Goal: Use online tool/utility: Utilize a website feature to perform a specific function

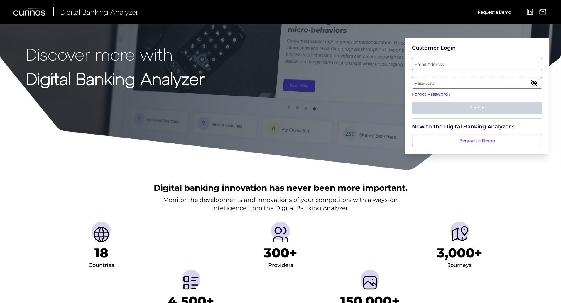
click at [437, 63] on label "Email Address" at bounding box center [476, 64] width 129 height 11
click at [437, 63] on input "email" at bounding box center [477, 64] width 130 height 12
type input "[PERSON_NAME][EMAIL_ADDRESS][PERSON_NAME][DOMAIN_NAME]"
click at [432, 82] on label "Password" at bounding box center [476, 82] width 129 height 11
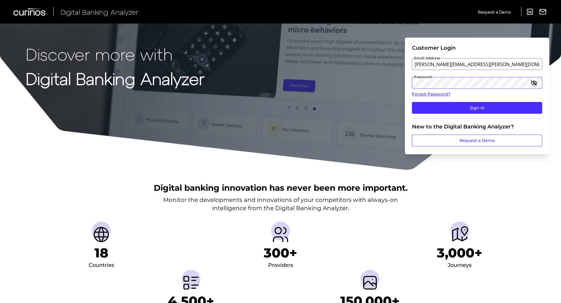
click at [412, 102] on button "Sign In" at bounding box center [477, 108] width 130 height 12
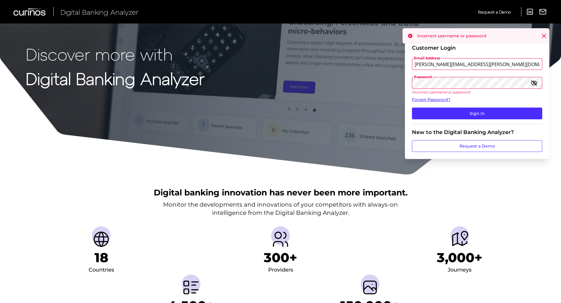
click at [534, 83] on icon "button" at bounding box center [533, 82] width 5 height 5
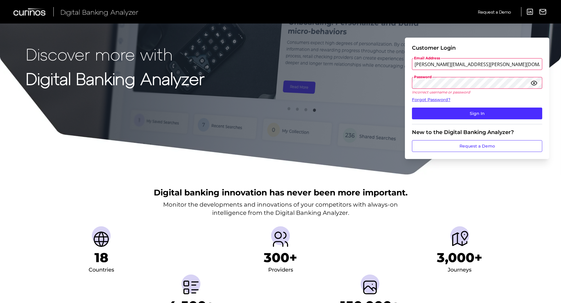
click at [412, 107] on button "Sign In" at bounding box center [477, 113] width 130 height 12
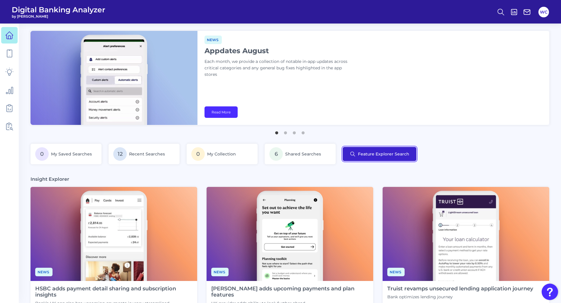
click at [370, 149] on button "Feature Explorer Search" at bounding box center [380, 154] width 74 height 14
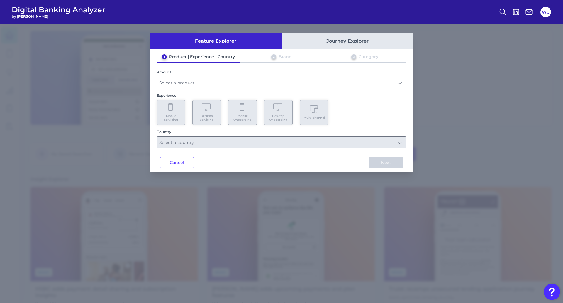
click at [188, 83] on input "text" at bounding box center [281, 82] width 249 height 11
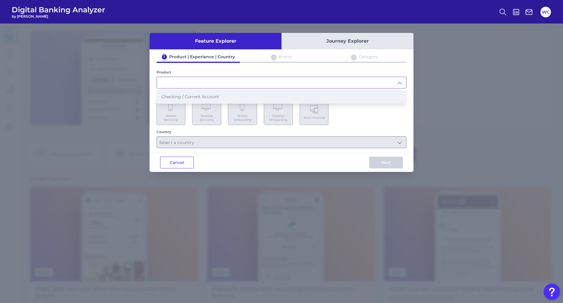
click at [188, 98] on span "Checking / Current Account" at bounding box center [191, 96] width 58 height 5
type input "Checking / Current Account"
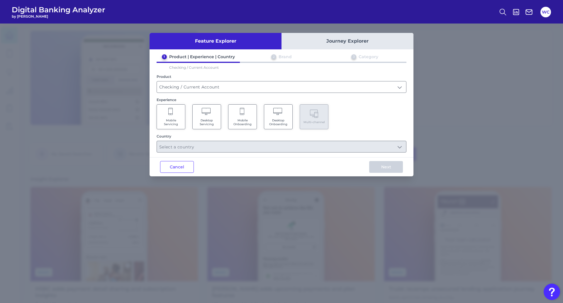
click at [175, 119] on span "Mobile Servicing" at bounding box center [171, 122] width 22 height 8
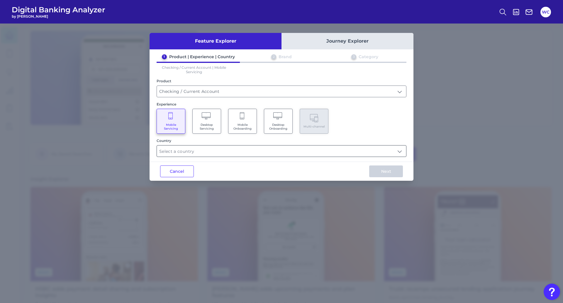
click at [248, 151] on input "text" at bounding box center [281, 150] width 249 height 11
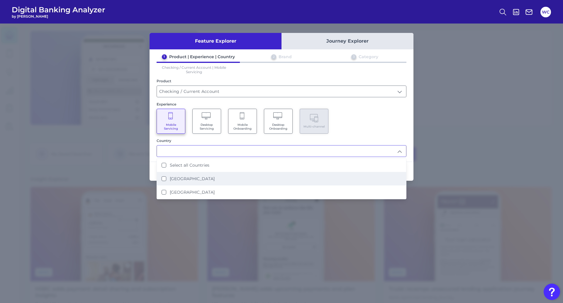
click at [199, 176] on li "[GEOGRAPHIC_DATA]" at bounding box center [281, 178] width 249 height 13
type input "[GEOGRAPHIC_DATA]"
click at [374, 130] on div "Mobile Servicing Desktop Servicing Mobile Onboarding Desktop Onboarding Multi-c…" at bounding box center [282, 121] width 250 height 25
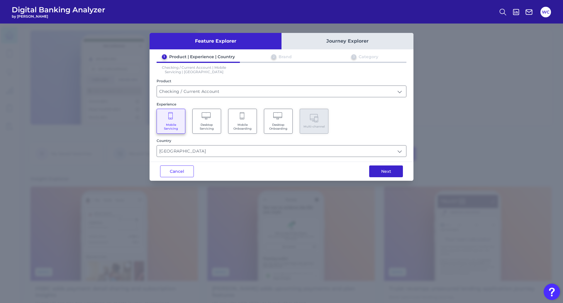
click at [381, 168] on button "Next" at bounding box center [386, 171] width 34 height 12
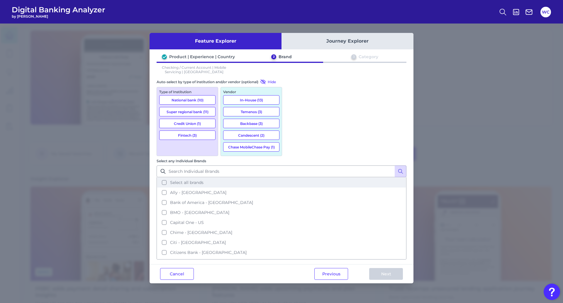
click at [292, 177] on button "Select all brands" at bounding box center [281, 182] width 249 height 10
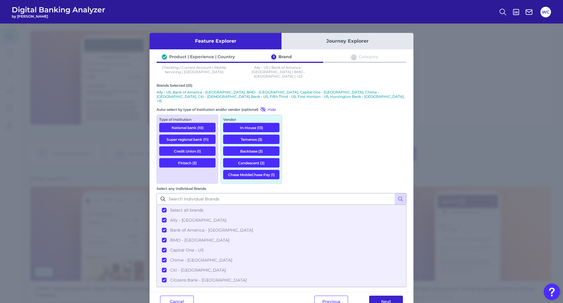
click at [382, 295] on button "Next" at bounding box center [386, 301] width 34 height 12
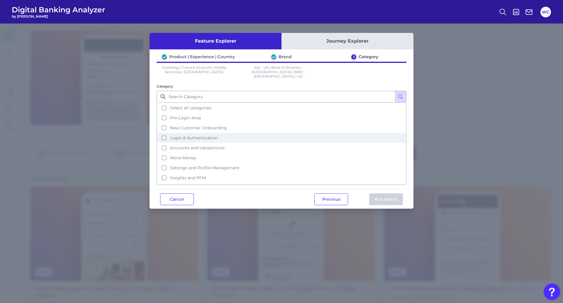
scroll to position [28, 0]
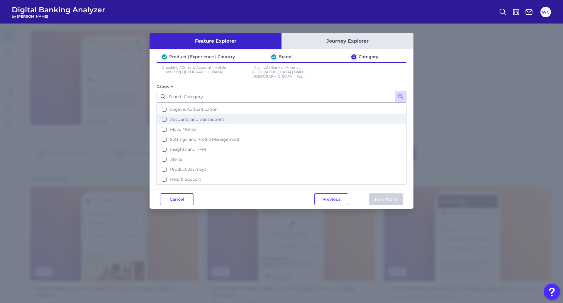
click at [194, 116] on span "Accounts and transactions" at bounding box center [197, 118] width 55 height 5
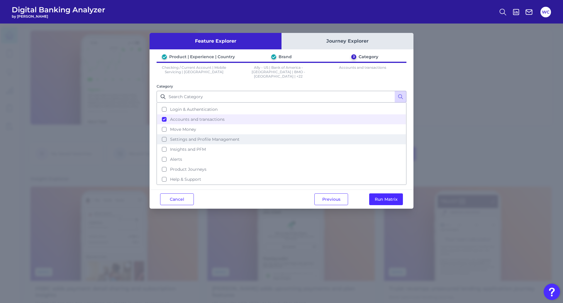
click at [199, 136] on span "Settings and Profile Management" at bounding box center [205, 138] width 70 height 5
click at [385, 196] on button "Run Matrix" at bounding box center [386, 199] width 34 height 12
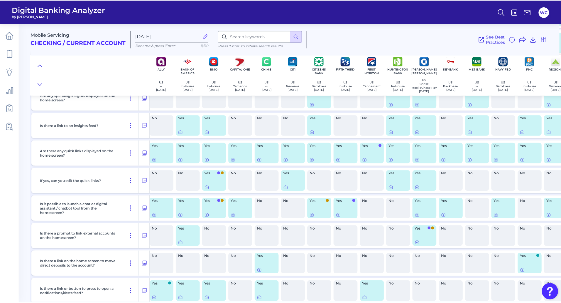
scroll to position [176, 0]
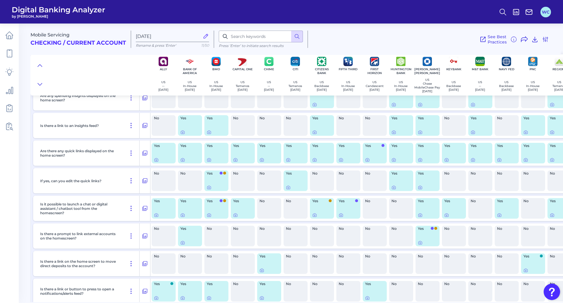
click at [547, 12] on button "WC" at bounding box center [546, 12] width 11 height 11
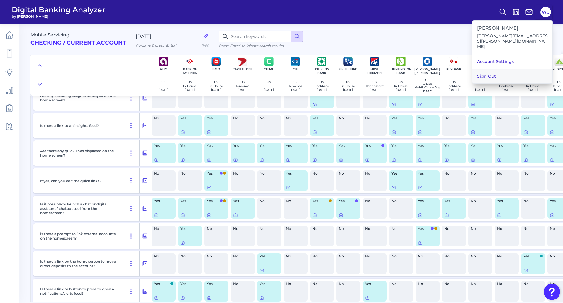
click at [506, 69] on button "Sign Out" at bounding box center [513, 76] width 80 height 15
